Goal: Information Seeking & Learning: Learn about a topic

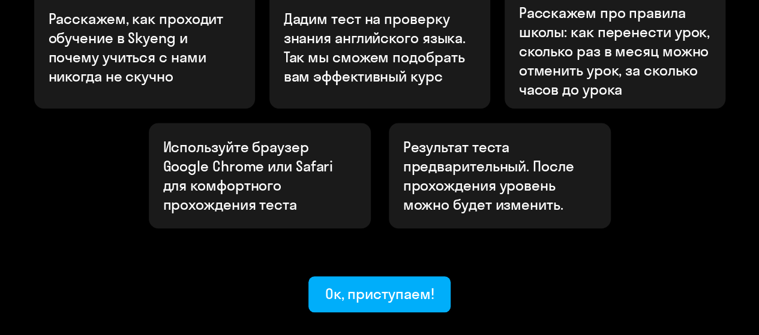
scroll to position [531, 0]
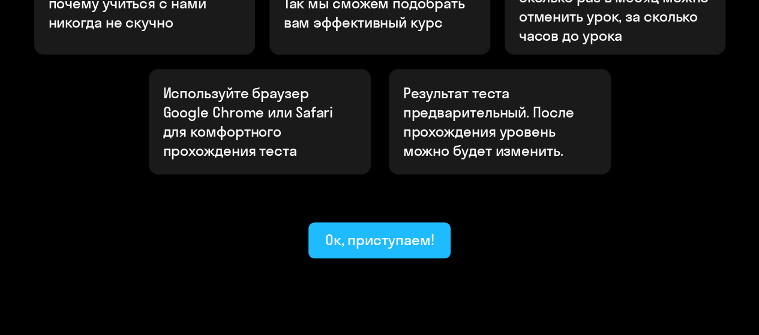
click at [377, 230] on div "Ок, приступаем!" at bounding box center [379, 239] width 109 height 19
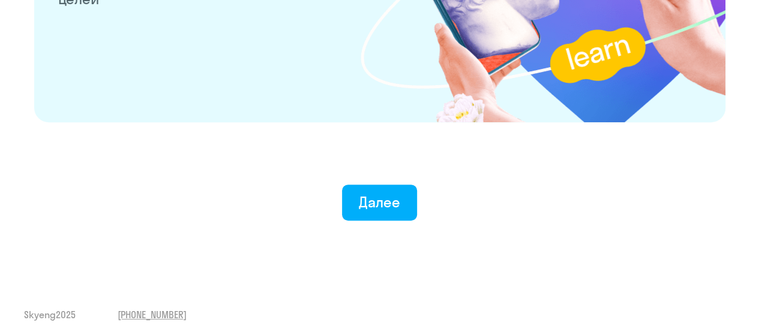
scroll to position [2446, 0]
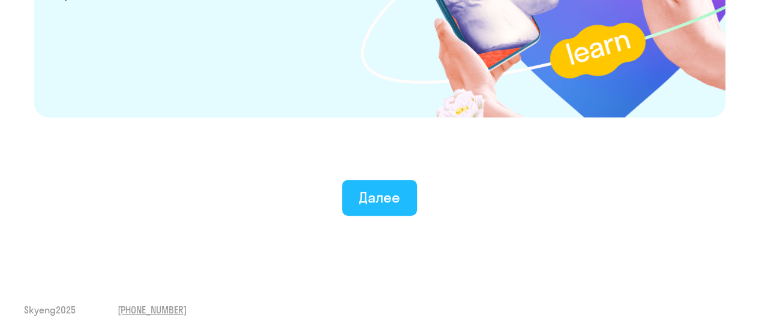
click at [384, 202] on div "Далее" at bounding box center [379, 197] width 41 height 19
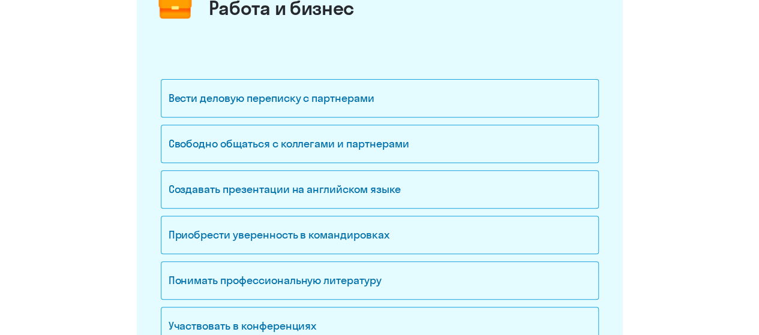
scroll to position [240, 0]
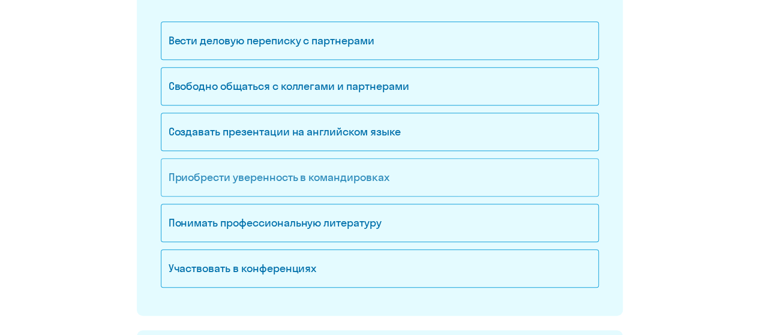
click at [354, 176] on div "Приобрести уверенность в командировках" at bounding box center [380, 177] width 438 height 38
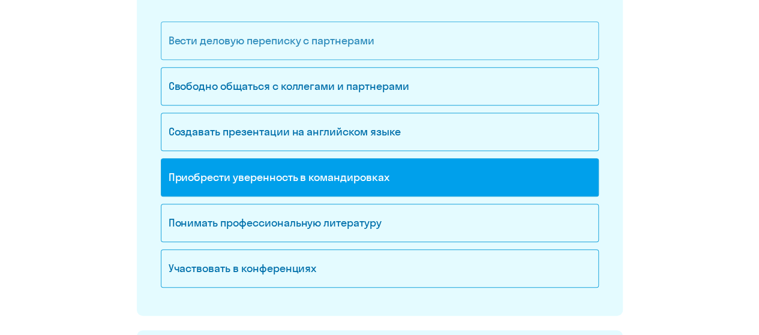
click at [334, 53] on div "Вести деловую переписку с партнерами" at bounding box center [380, 41] width 438 height 38
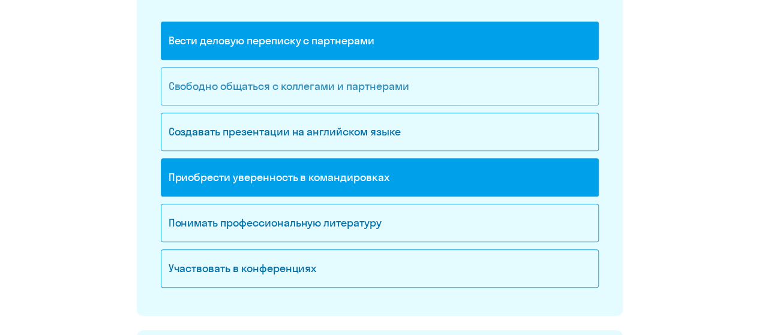
click at [447, 85] on div "Свободно общаться с коллегами и партнерами" at bounding box center [380, 86] width 438 height 38
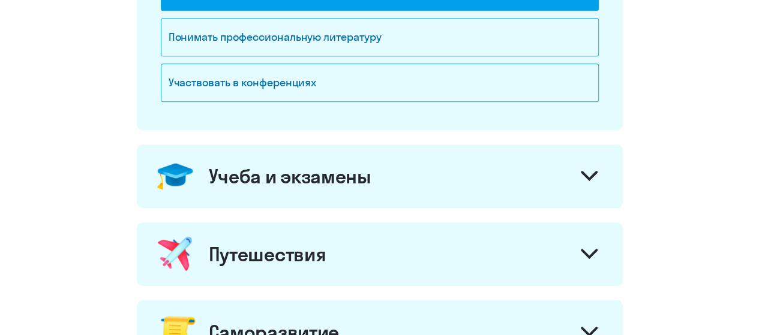
scroll to position [480, 0]
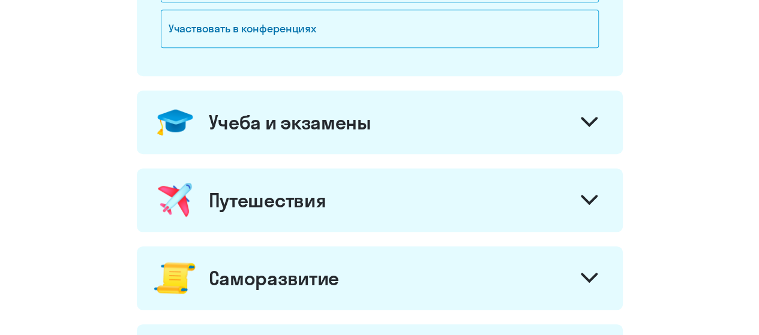
click at [589, 205] on svg-icon at bounding box center [589, 201] width 17 height 13
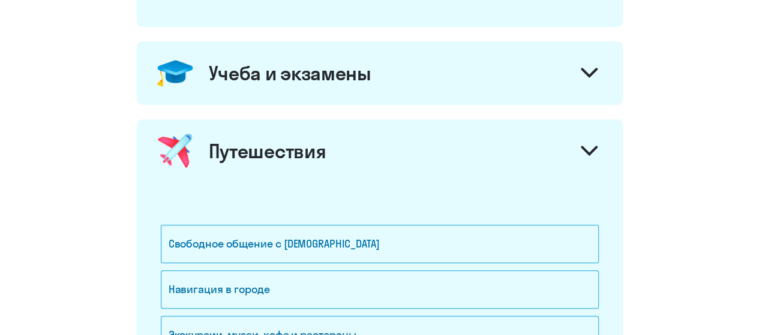
scroll to position [660, 0]
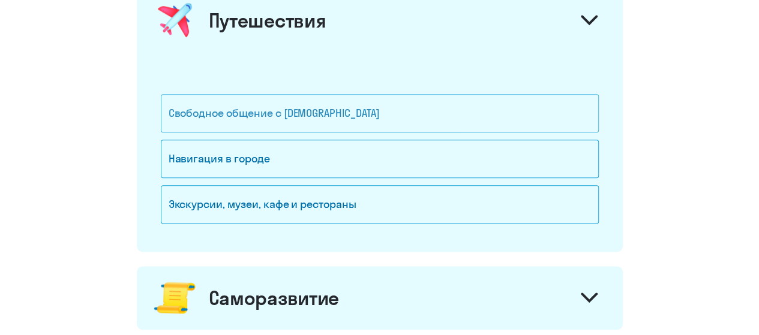
click at [508, 107] on div "Свободное общение с [DEMOGRAPHIC_DATA]" at bounding box center [380, 113] width 438 height 38
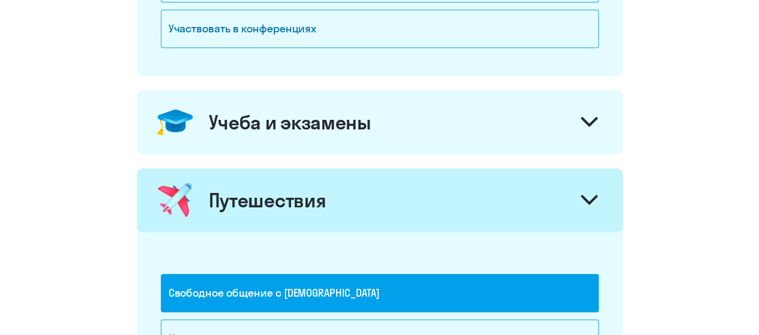
scroll to position [480, 0]
click at [555, 125] on div "Учеба и экзамены" at bounding box center [380, 123] width 486 height 64
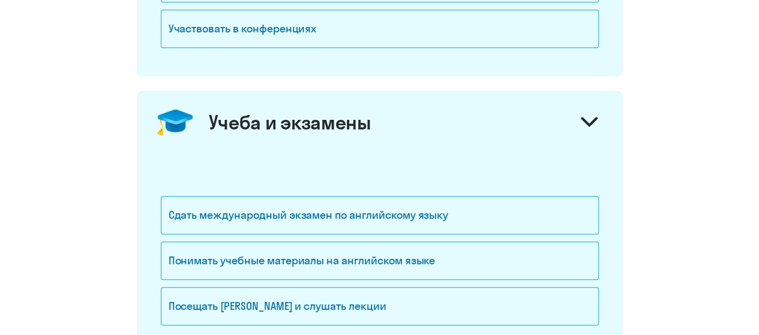
click at [592, 123] on icon at bounding box center [589, 122] width 17 height 10
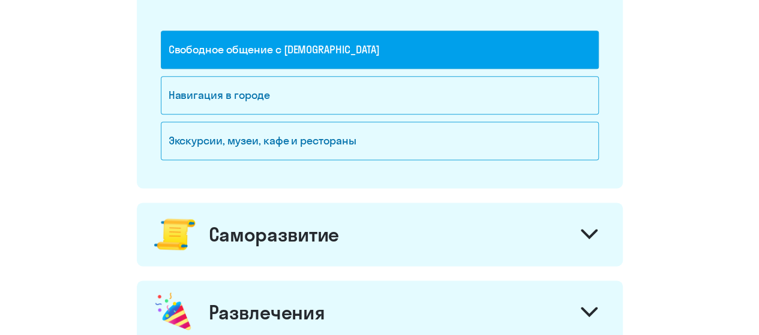
scroll to position [780, 0]
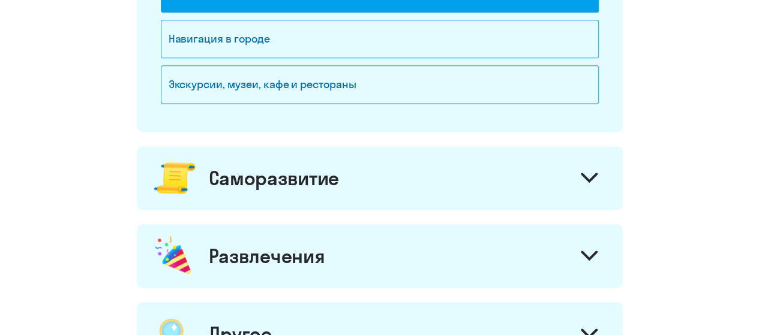
click at [580, 185] on div at bounding box center [589, 179] width 29 height 29
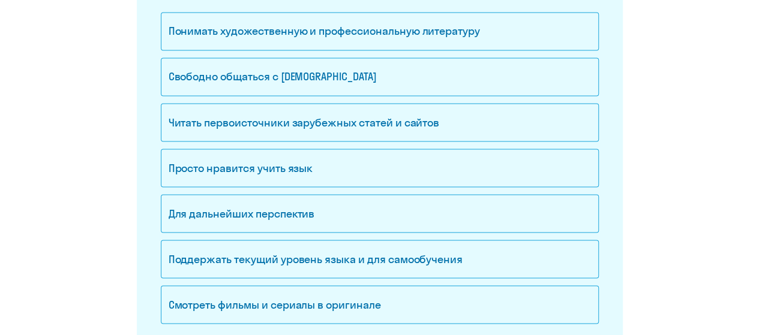
scroll to position [1080, 0]
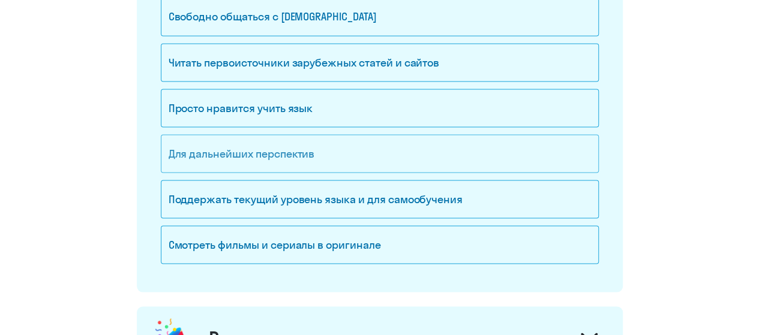
click at [576, 158] on div "Для дальнейших перспектив" at bounding box center [380, 153] width 438 height 38
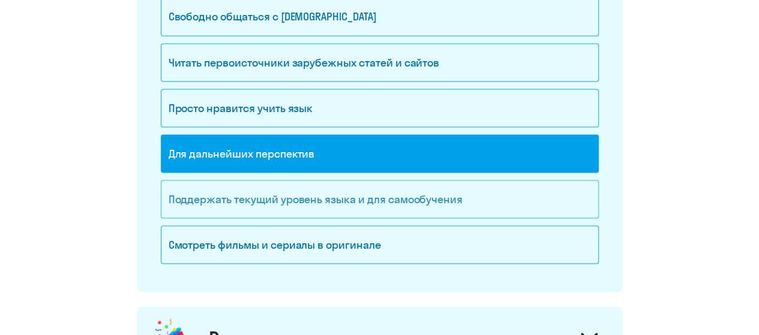
click at [549, 199] on div "Поддержать текущий уровень языка и для cамообучения" at bounding box center [380, 199] width 438 height 38
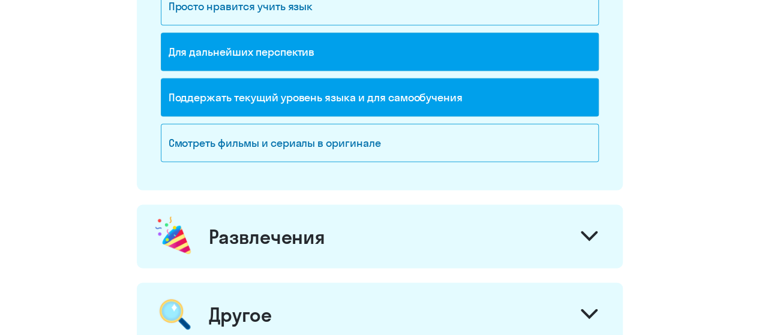
scroll to position [1320, 0]
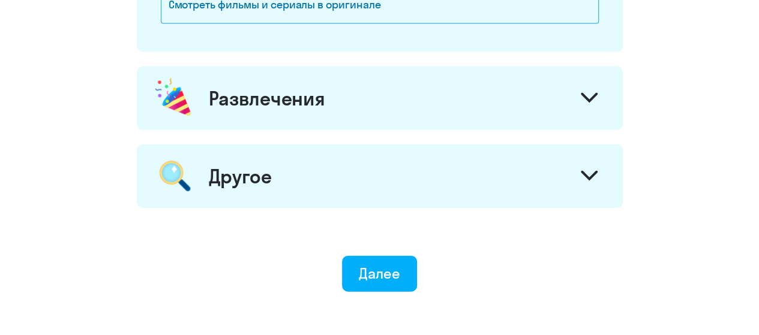
click at [535, 96] on div "Развлечения" at bounding box center [380, 99] width 486 height 64
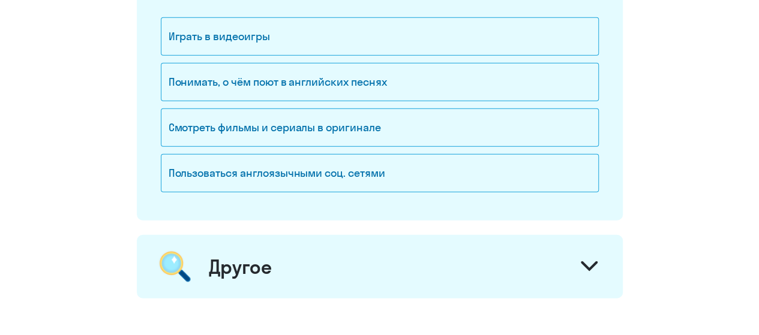
scroll to position [1500, 0]
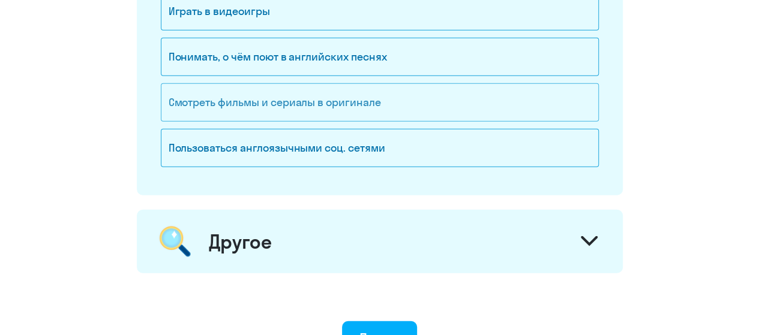
click at [524, 109] on div "Смотреть фильмы и сериалы в оригинале" at bounding box center [380, 102] width 438 height 38
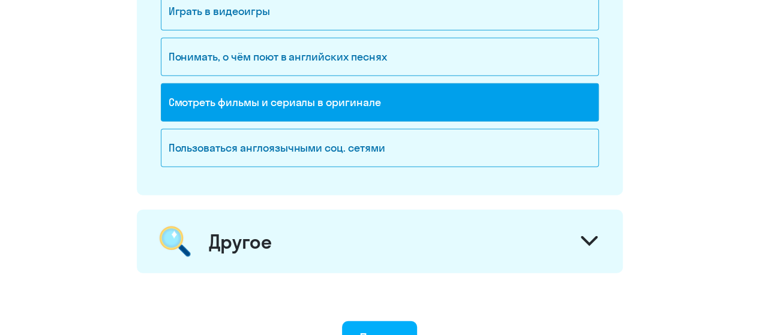
click at [588, 238] on icon at bounding box center [589, 241] width 14 height 7
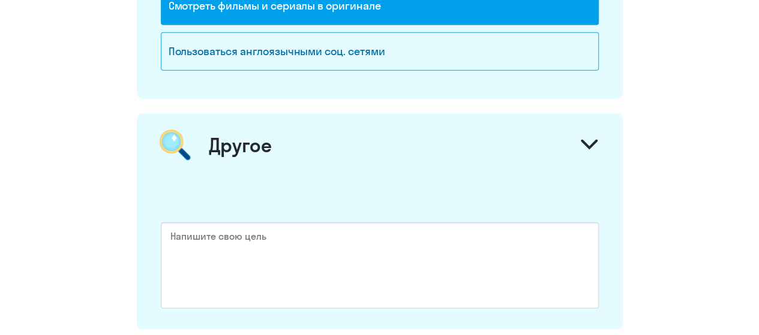
scroll to position [1680, 0]
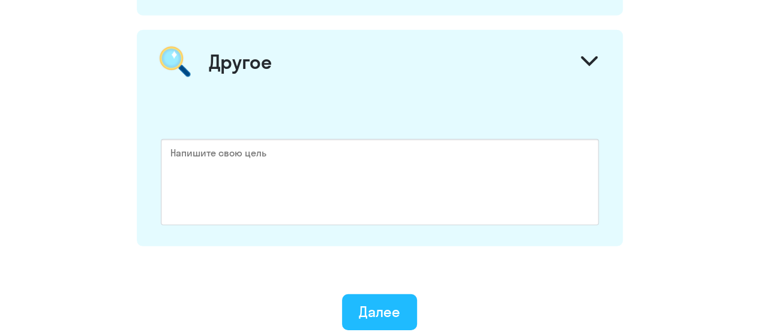
click at [387, 303] on div "Далее" at bounding box center [379, 311] width 41 height 19
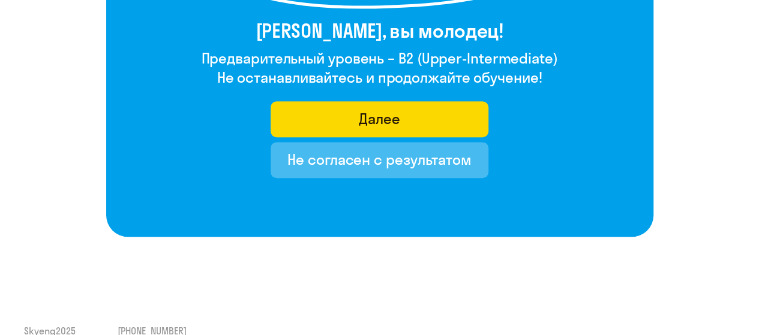
scroll to position [180, 0]
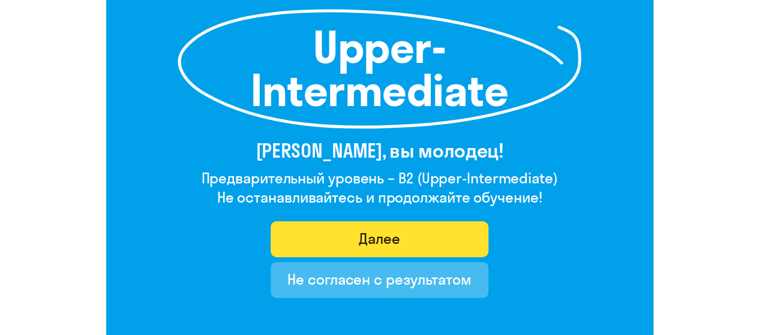
click at [411, 235] on button "Далее" at bounding box center [380, 239] width 218 height 36
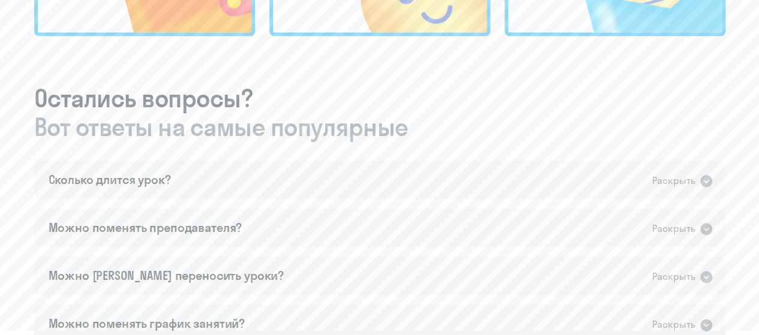
scroll to position [660, 0]
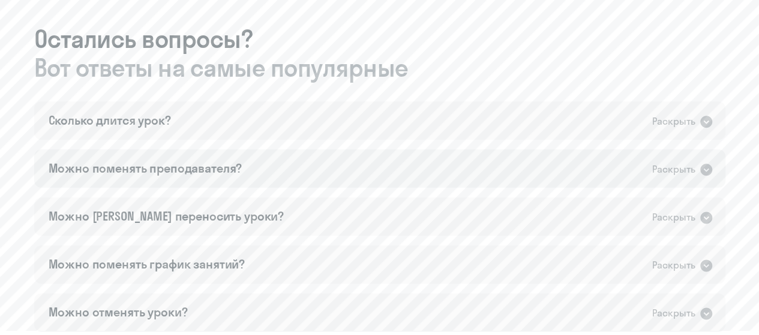
click at [709, 171] on icon at bounding box center [706, 170] width 12 height 12
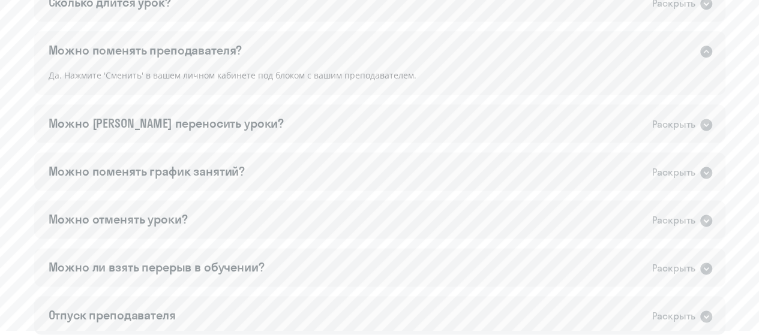
scroll to position [780, 0]
click at [695, 127] on div "Раскрыть" at bounding box center [682, 123] width 61 height 16
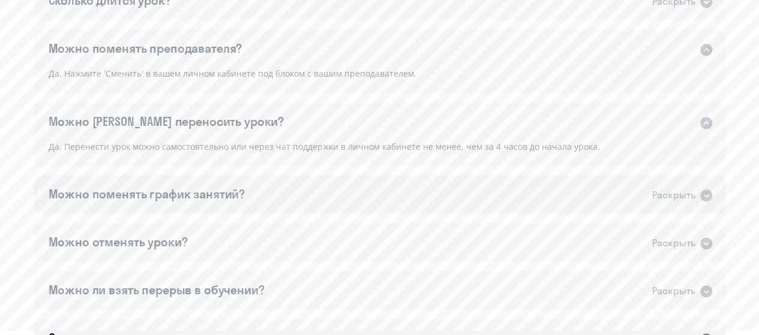
click at [710, 192] on icon at bounding box center [706, 196] width 12 height 12
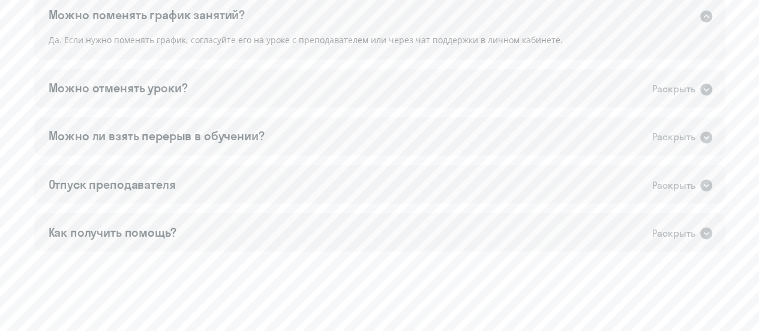
scroll to position [960, 0]
click at [707, 89] on icon at bounding box center [706, 89] width 14 height 14
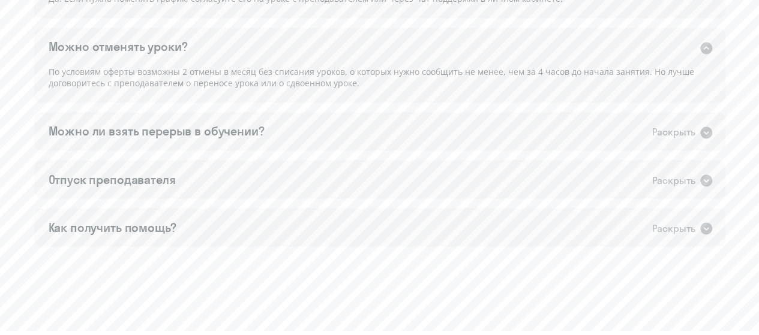
scroll to position [1020, 0]
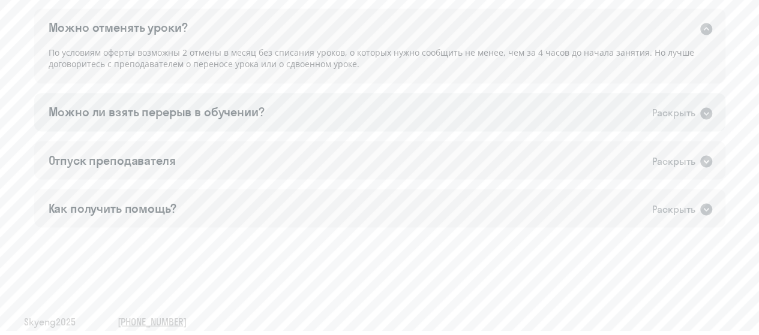
click at [647, 118] on div "Можно ли взять перерыв в обучении? Раскрыть" at bounding box center [379, 112] width 691 height 38
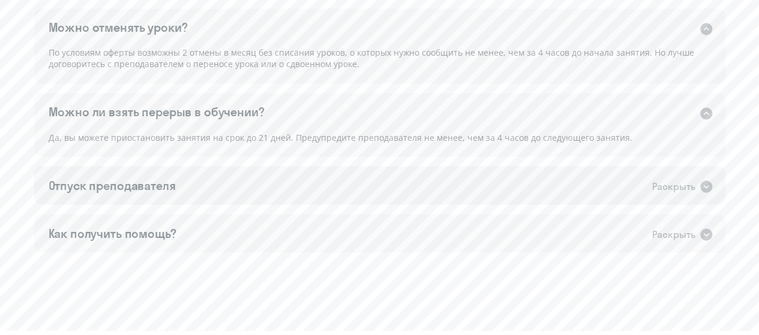
click at [492, 178] on div "Отпуск преподавателя Раскрыть" at bounding box center [379, 185] width 691 height 38
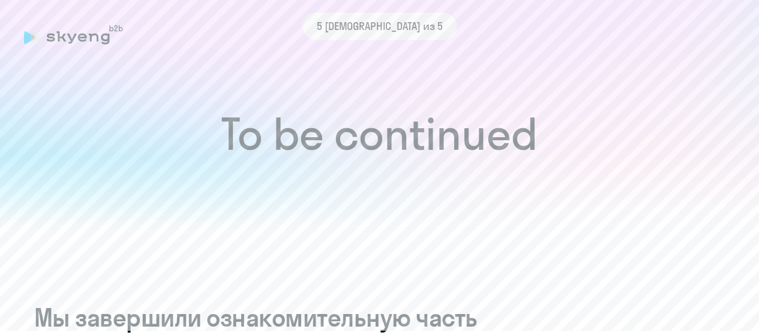
scroll to position [0, 0]
